Goal: Transaction & Acquisition: Book appointment/travel/reservation

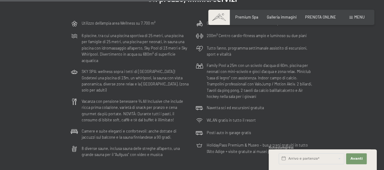
scroll to position [1517, 0]
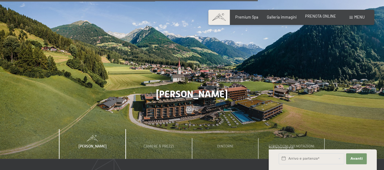
drag, startPoint x: 323, startPoint y: 16, endPoint x: 316, endPoint y: 16, distance: 7.0
click at [322, 16] on span "PRENOTA ONLINE" at bounding box center [320, 16] width 31 height 5
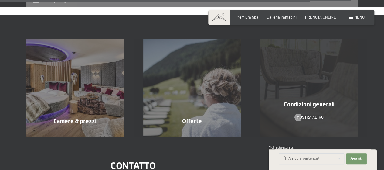
scroll to position [1969, 0]
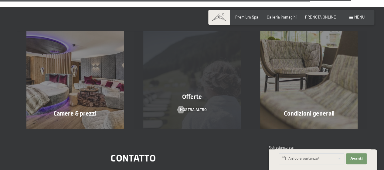
click at [197, 93] on span "Offerte" at bounding box center [192, 96] width 20 height 7
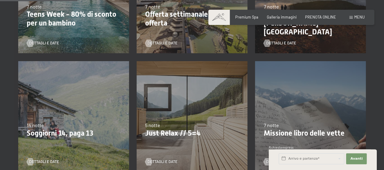
scroll to position [212, 0]
